Goal: Information Seeking & Learning: Learn about a topic

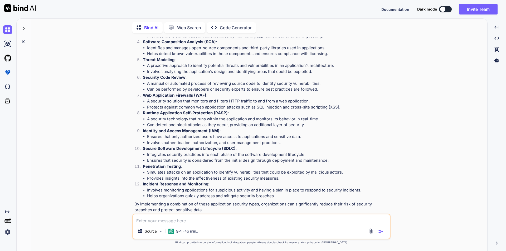
scroll to position [106, 0]
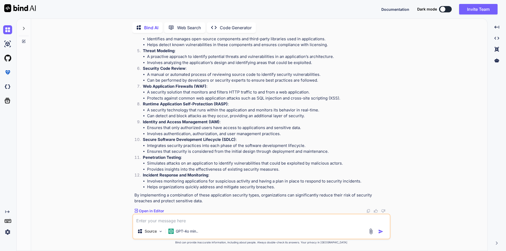
click at [181, 222] on textarea at bounding box center [261, 219] width 257 height 9
click at [194, 219] on textarea "how to apply security" at bounding box center [261, 219] width 257 height 9
type textarea "how to apply security in application"
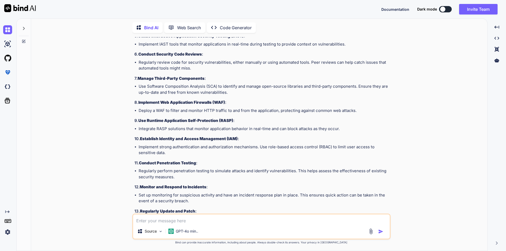
scroll to position [493, 0]
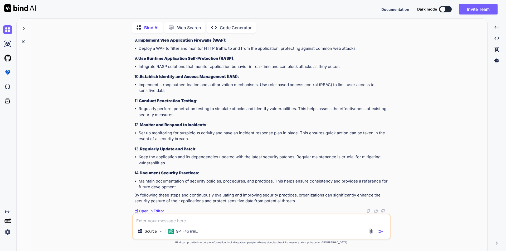
click at [152, 217] on textarea at bounding box center [261, 219] width 257 height 9
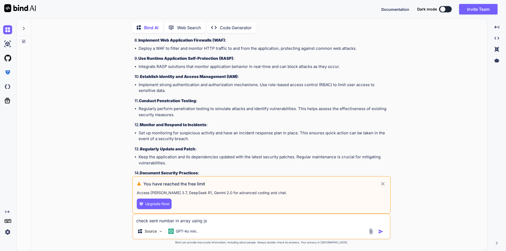
type textarea "check eent number in array using js"
click at [384, 184] on icon at bounding box center [383, 184] width 4 height 4
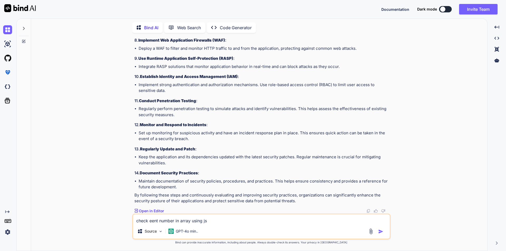
click at [381, 232] on img "button" at bounding box center [381, 231] width 5 height 5
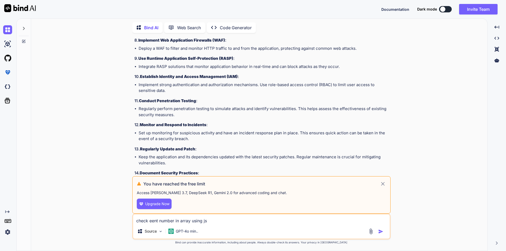
click at [154, 204] on span "Upgrade Now" at bounding box center [157, 204] width 24 height 5
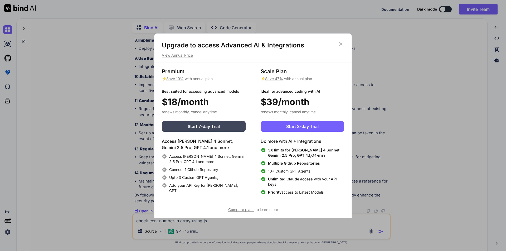
click at [343, 43] on icon at bounding box center [341, 44] width 6 height 6
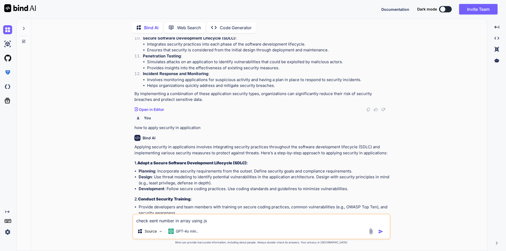
scroll to position [282, 0]
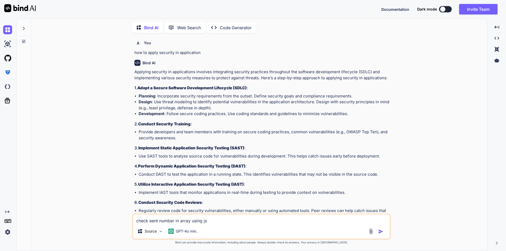
click at [380, 231] on img "button" at bounding box center [381, 231] width 5 height 5
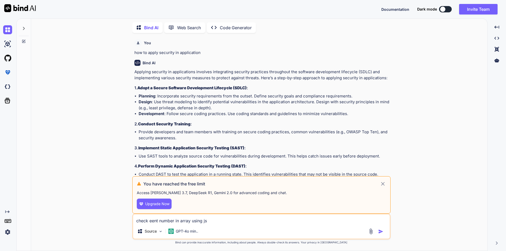
click at [382, 185] on icon at bounding box center [383, 184] width 6 height 6
type textarea "x"
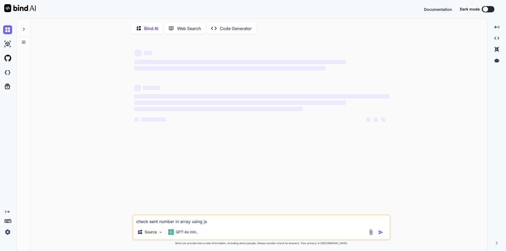
click at [28, 10] on img at bounding box center [20, 8] width 32 height 8
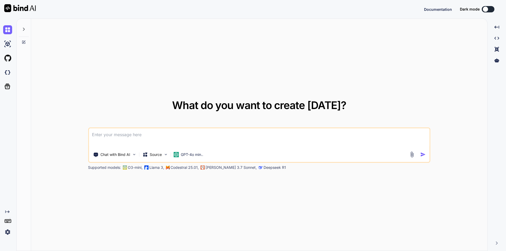
click at [108, 134] on textarea at bounding box center [259, 138] width 341 height 20
type textarea "x"
type textarea "c"
type textarea "x"
type textarea "ch"
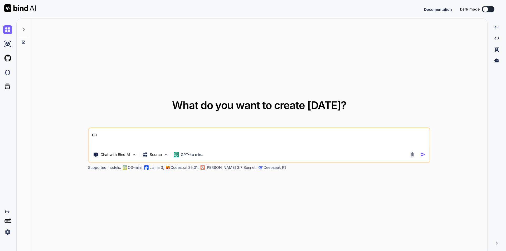
type textarea "x"
type textarea "che"
type textarea "x"
type textarea "chec"
type textarea "x"
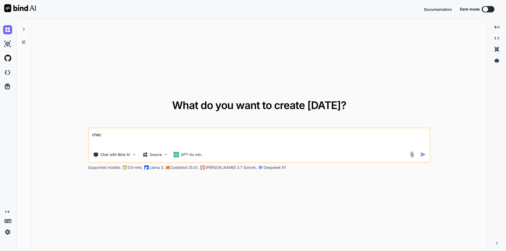
type textarea "check"
type textarea "x"
type textarea "check"
click at [424, 153] on img "button" at bounding box center [424, 155] width 6 height 6
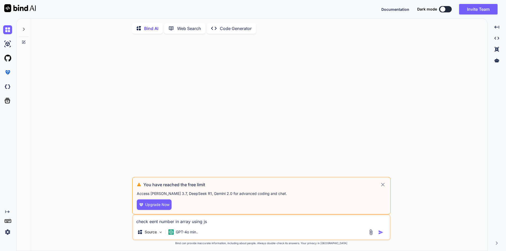
click at [384, 185] on icon at bounding box center [383, 185] width 6 height 6
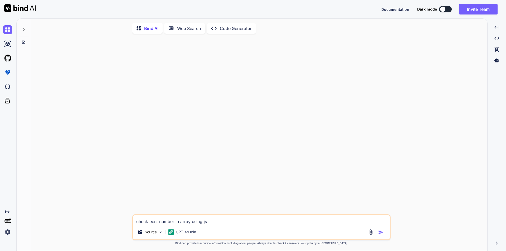
click at [192, 28] on p "Web Search" at bounding box center [189, 28] width 24 height 6
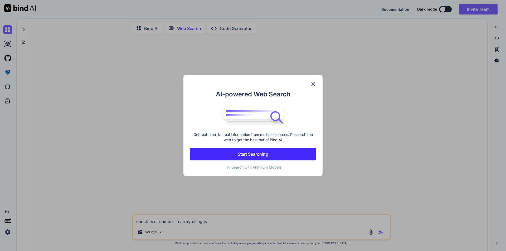
scroll to position [2, 0]
click at [250, 153] on p "Start Searching" at bounding box center [253, 154] width 31 height 6
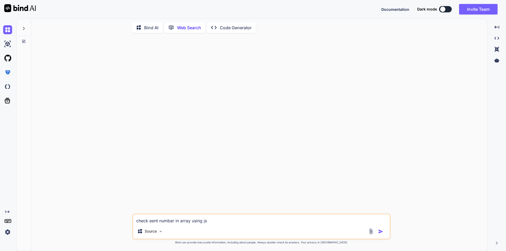
click at [159, 223] on textarea "check eent number in array using js" at bounding box center [261, 219] width 257 height 9
type textarea "x"
type textarea "check een number in array using js"
type textarea "x"
type textarea "check ee number in array using js"
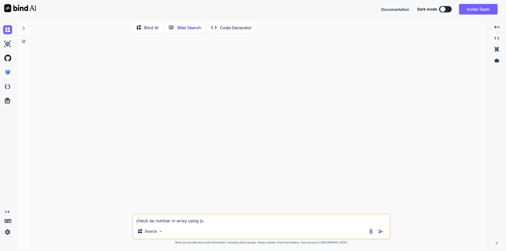
type textarea "x"
type textarea "check e number in array using js"
type textarea "x"
type textarea "check number in array using js"
type textarea "x"
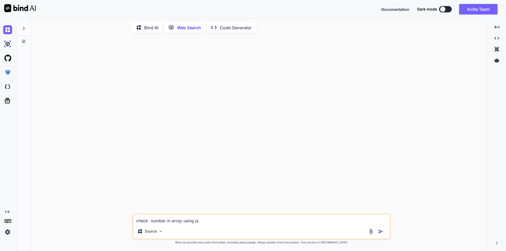
type textarea "check e number in array using js"
type textarea "x"
type textarea "check en number in array using js"
type textarea "x"
type textarea "check ene number in array using js"
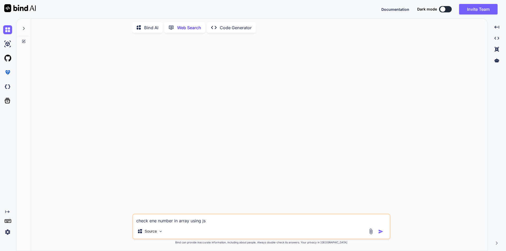
type textarea "x"
type textarea "check enen number in array using js"
type textarea "x"
type textarea "check ene number in array using js"
type textarea "x"
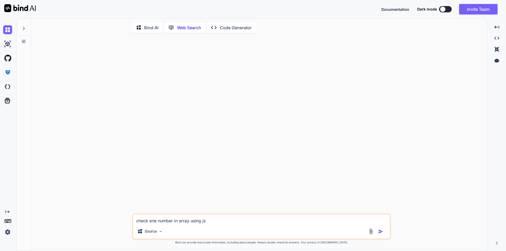
type textarea "check en number in array using js"
type textarea "x"
type textarea "check e number in array using js"
type textarea "x"
type textarea "check ev number in array using js"
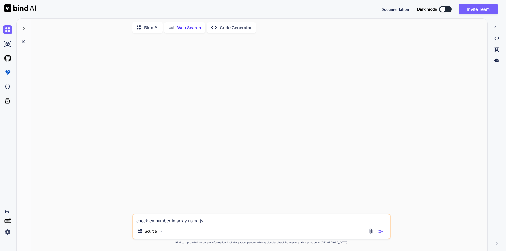
type textarea "x"
type textarea "check eve number in array using js"
type textarea "x"
type textarea "check even number in array using js"
click at [381, 233] on img "button" at bounding box center [381, 231] width 5 height 5
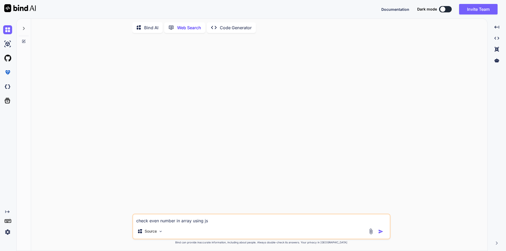
type textarea "x"
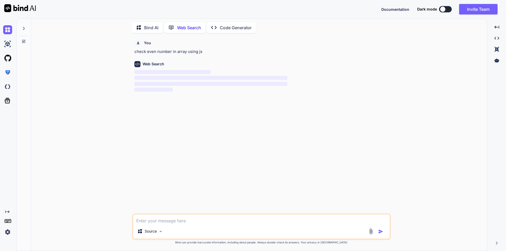
type textarea "x"
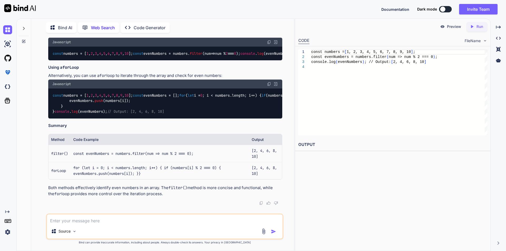
scroll to position [99, 0]
click at [106, 220] on textarea at bounding box center [165, 219] width 236 height 9
type textarea "check vowel in string js"
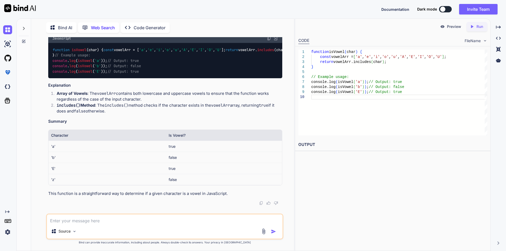
scroll to position [251, 0]
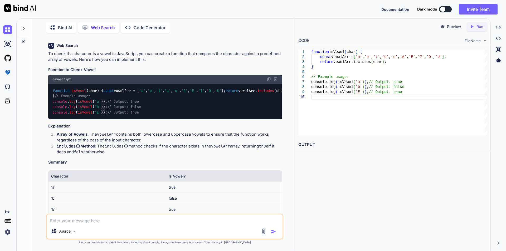
drag, startPoint x: 94, startPoint y: 75, endPoint x: 40, endPoint y: 77, distance: 53.6
click at [40, 77] on div "You check even number in array using js Web Search To check for even numbers in…" at bounding box center [164, 144] width 259 height 214
copy p "check vowel in string js"
click at [94, 219] on textarea at bounding box center [165, 219] width 236 height 9
paste textarea "check vowel in string js"
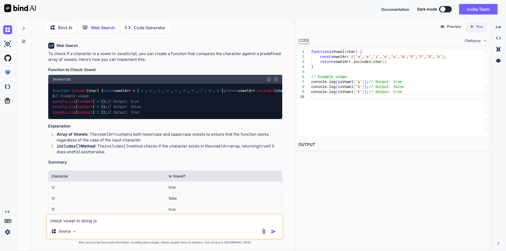
click at [93, 222] on textarea "check vowel in string js" at bounding box center [165, 219] width 236 height 9
type textarea "check vowel in string using js"
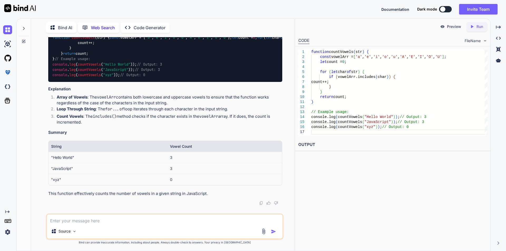
scroll to position [568, 0]
